Goal: Transaction & Acquisition: Purchase product/service

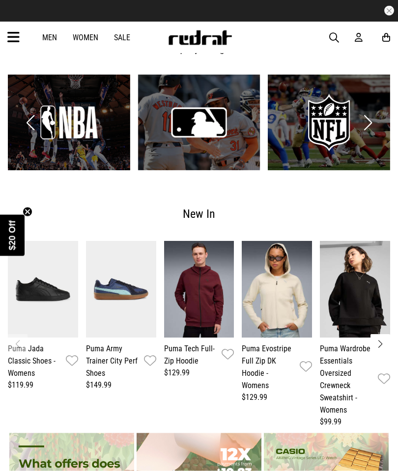
scroll to position [1175, 0]
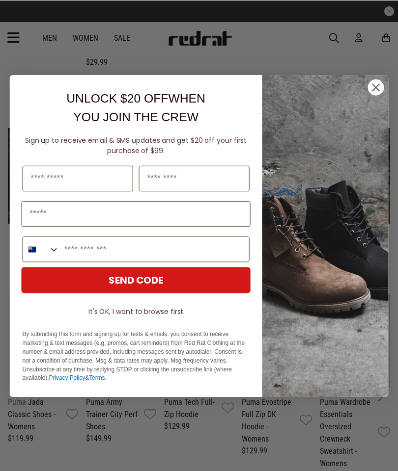
click at [380, 88] on circle "Close dialog" at bounding box center [376, 87] width 16 height 16
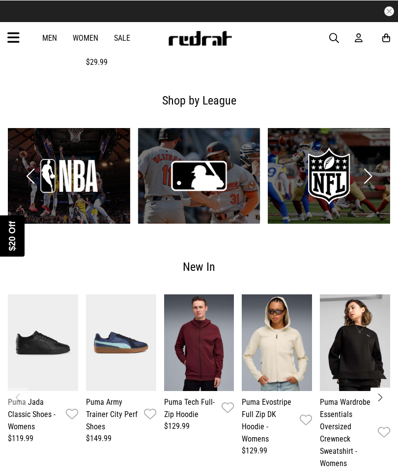
scroll to position [1120, 0]
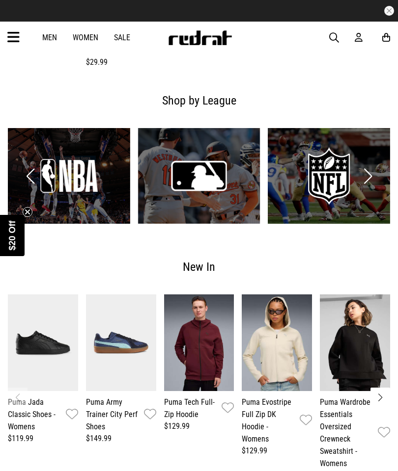
click at [9, 36] on icon at bounding box center [13, 37] width 12 height 16
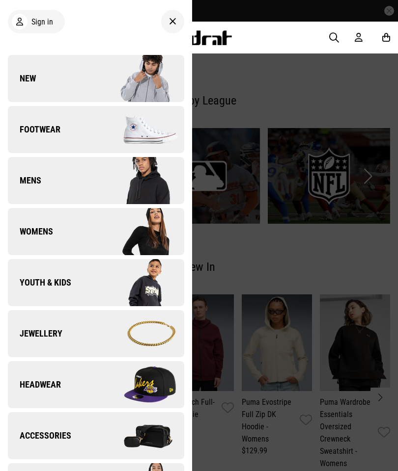
click at [372, 85] on div at bounding box center [199, 235] width 398 height 471
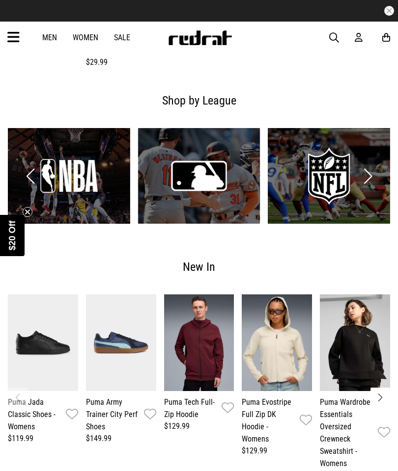
click at [122, 41] on link "Sale" at bounding box center [122, 37] width 16 height 9
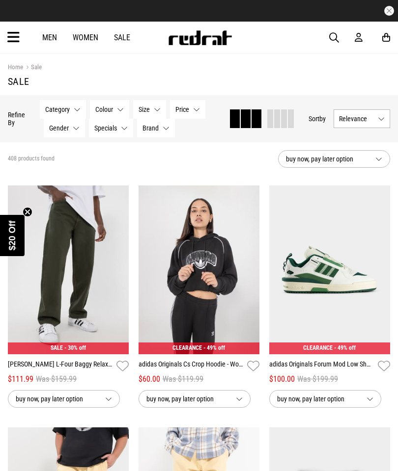
click at [74, 131] on button "Gender None selected" at bounding box center [64, 128] width 41 height 19
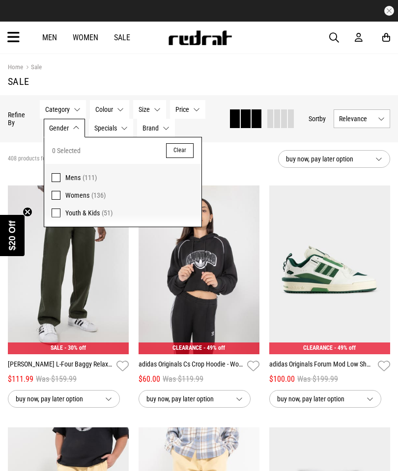
click at [52, 181] on span at bounding box center [56, 177] width 9 height 9
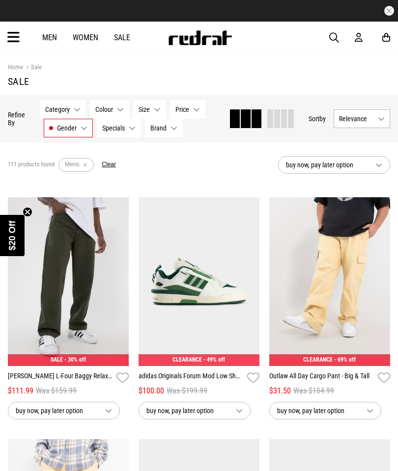
click at [73, 108] on button "Category None selected" at bounding box center [63, 109] width 46 height 19
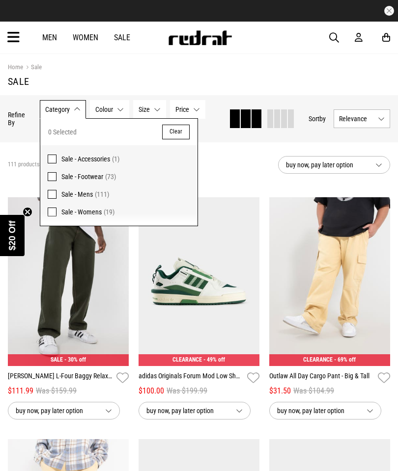
click at [53, 176] on span at bounding box center [52, 176] width 9 height 9
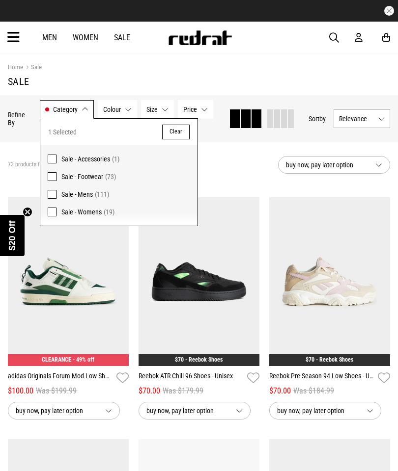
click at [308, 89] on section "Home Sale Sale" at bounding box center [199, 74] width 382 height 41
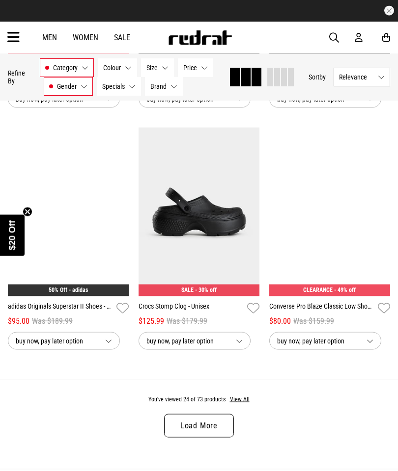
scroll to position [1796, 0]
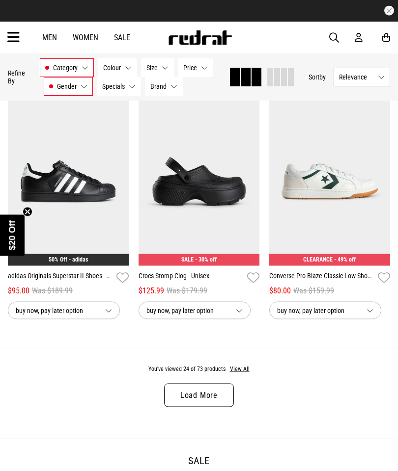
click at [214, 403] on link "Load More" at bounding box center [199, 396] width 70 height 24
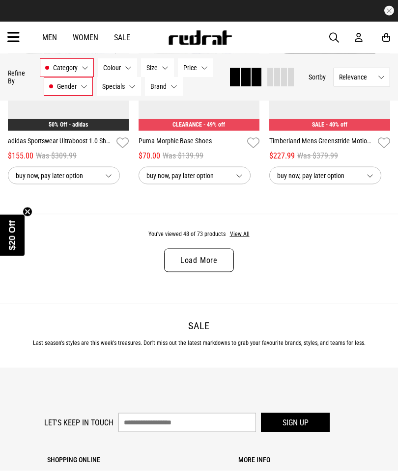
scroll to position [3869, 0]
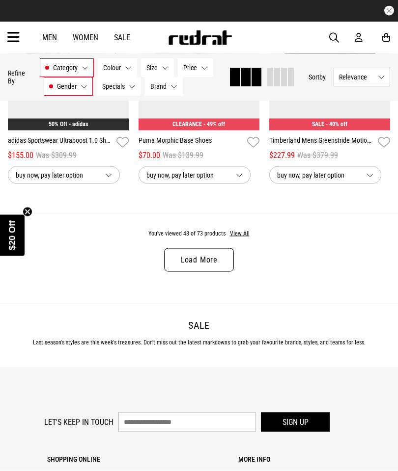
click at [208, 272] on link "Load More" at bounding box center [199, 260] width 70 height 24
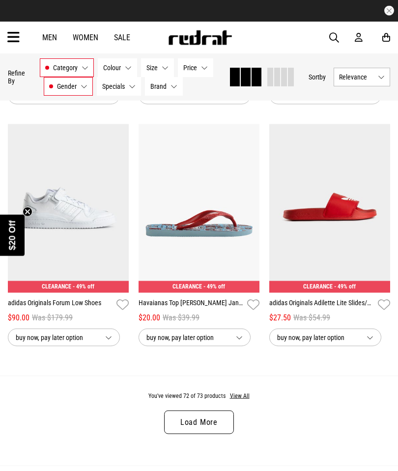
scroll to position [5646, 0]
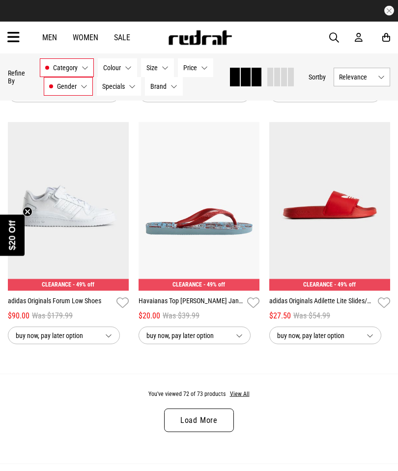
click at [221, 432] on link "Load More" at bounding box center [199, 421] width 70 height 24
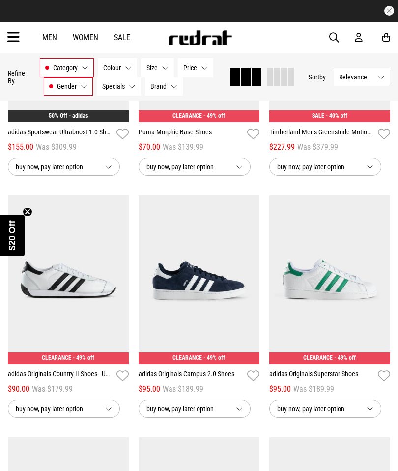
scroll to position [3877, 0]
